Goal: Register for event/course

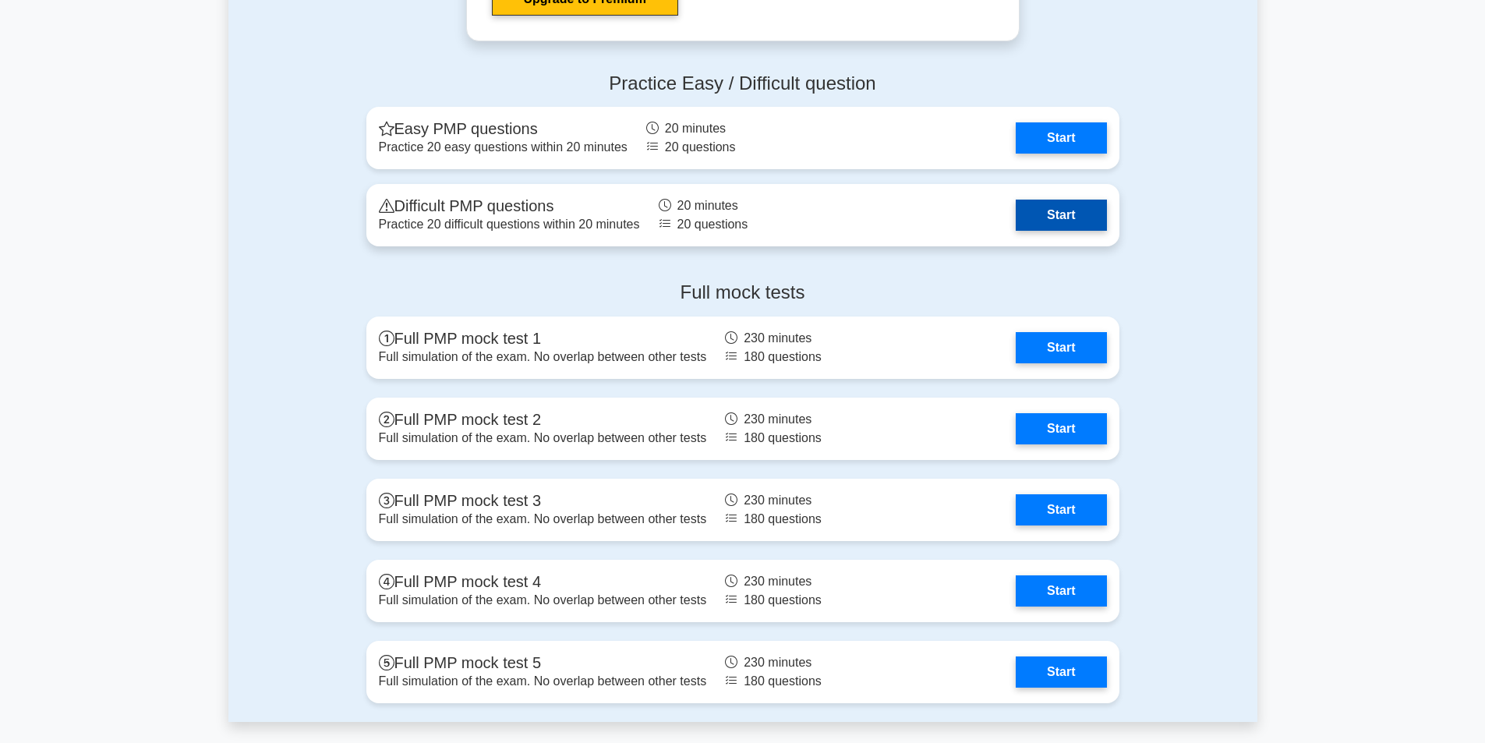
scroll to position [4321, 0]
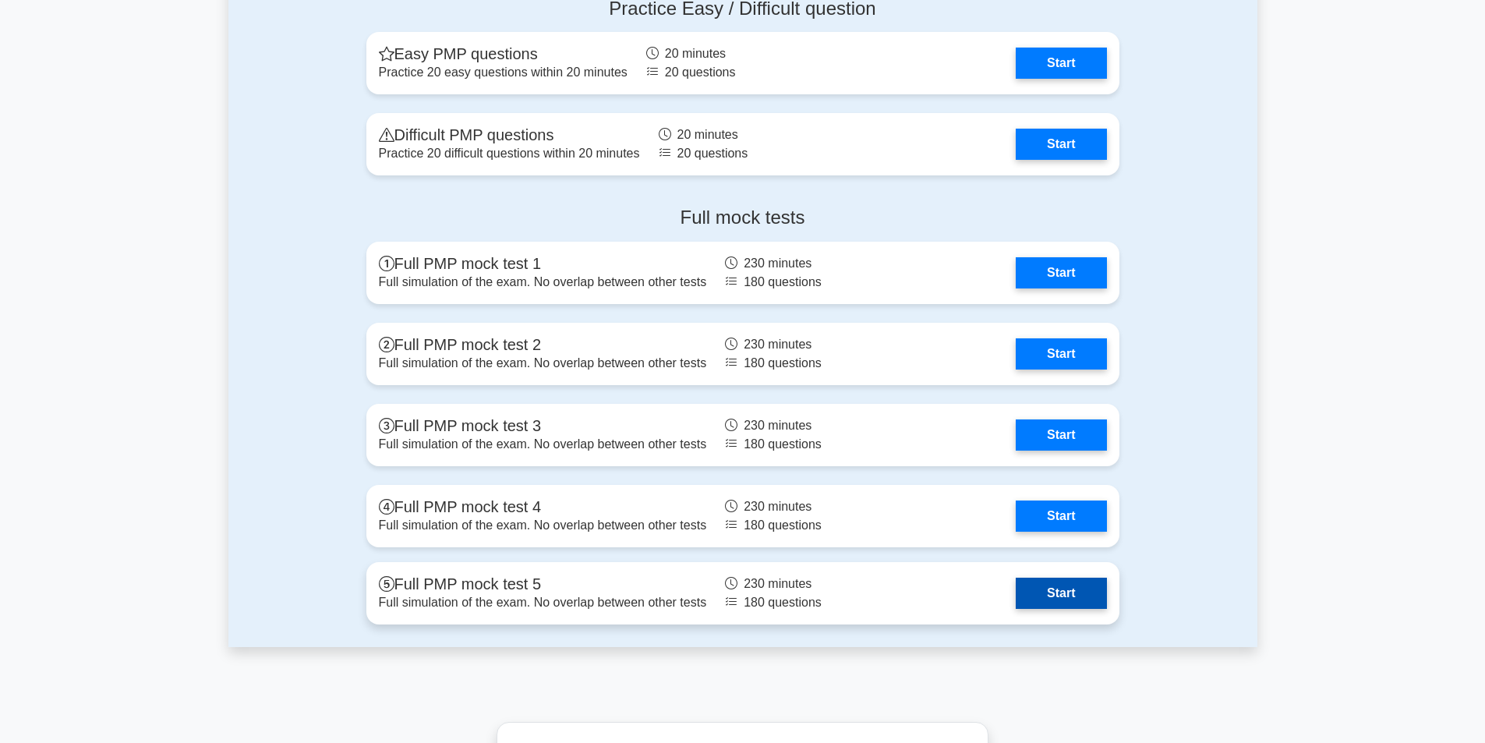
click at [1026, 578] on link "Start" at bounding box center [1061, 593] width 90 height 31
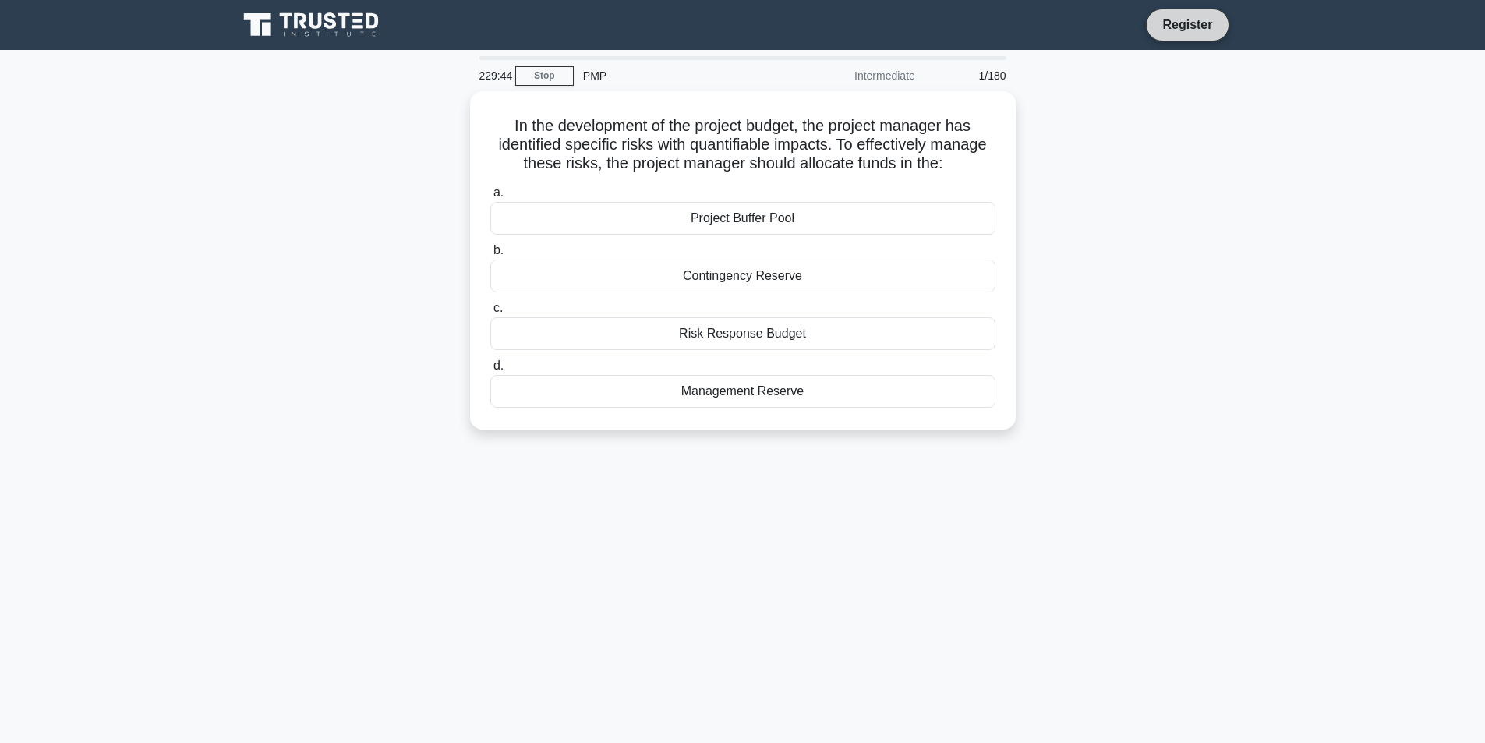
click at [1160, 18] on link "Register" at bounding box center [1187, 24] width 69 height 19
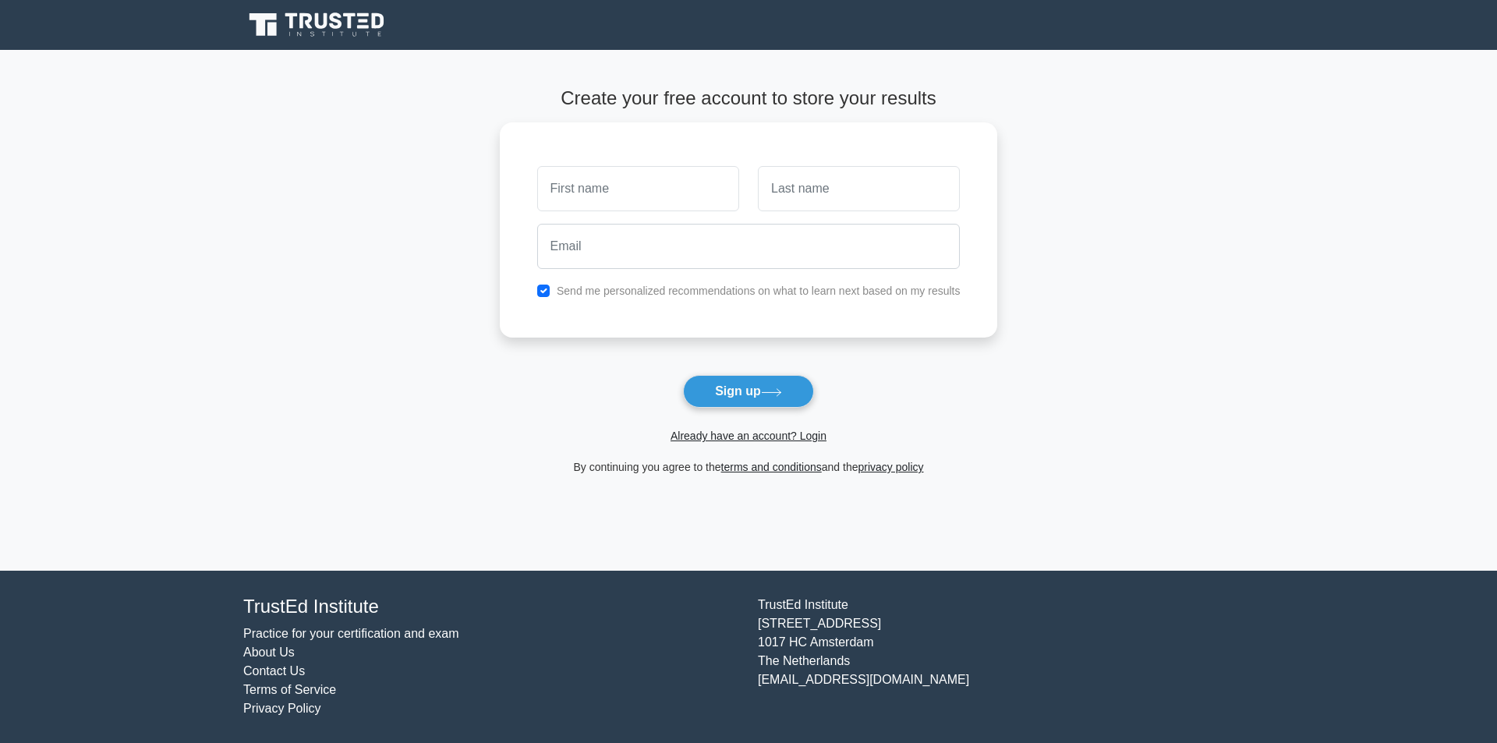
click at [286, 627] on link "Practice for your certification and exam" at bounding box center [351, 633] width 216 height 13
